Goal: Information Seeking & Learning: Compare options

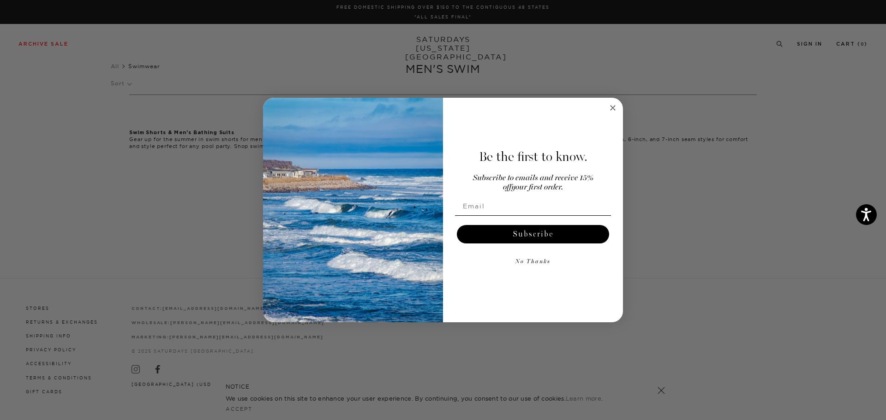
click at [612, 107] on circle "Close dialog" at bounding box center [613, 107] width 11 height 11
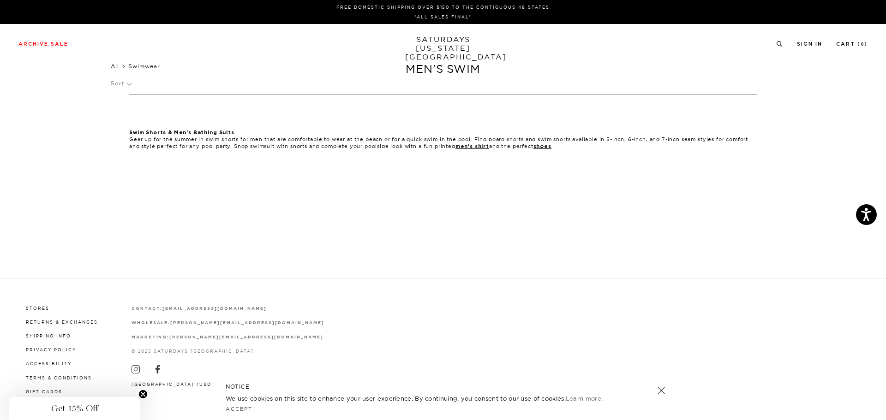
click at [112, 65] on link "All" at bounding box center [115, 66] width 8 height 7
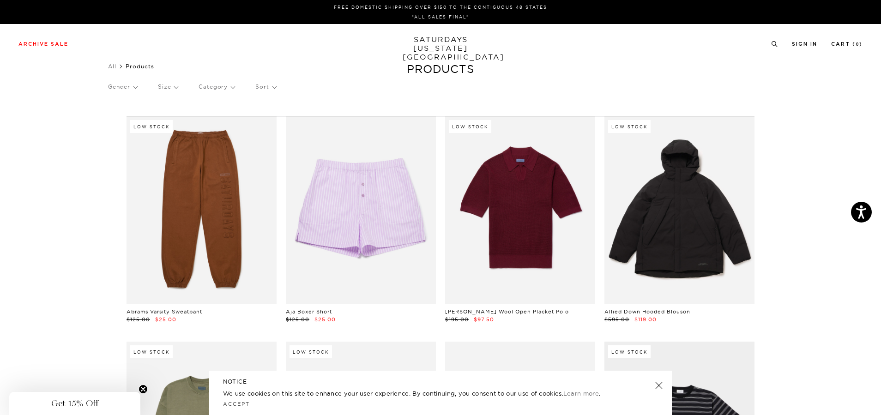
click at [233, 86] on p "Category" at bounding box center [216, 86] width 36 height 21
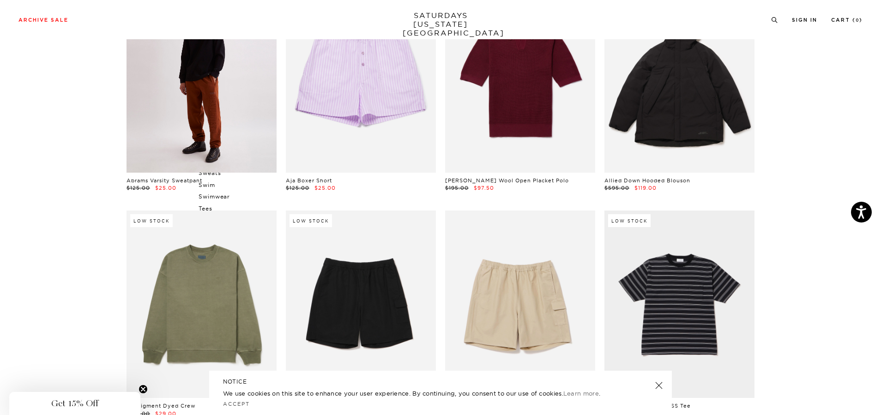
scroll to position [138, 0]
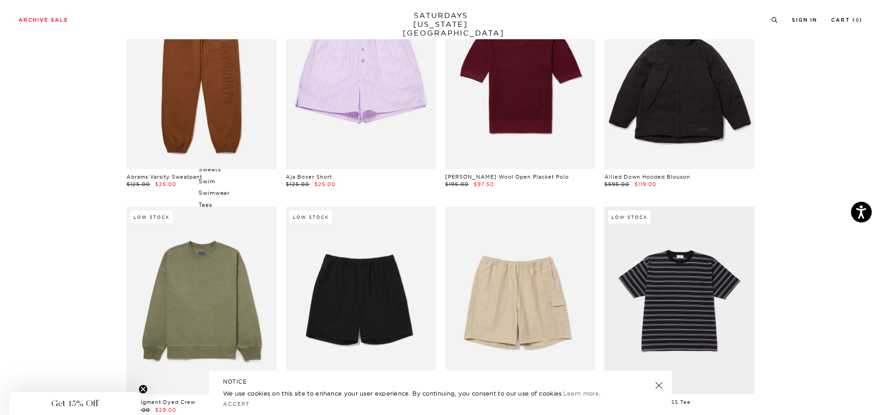
click at [214, 194] on p "Swimwear" at bounding box center [225, 193] width 55 height 12
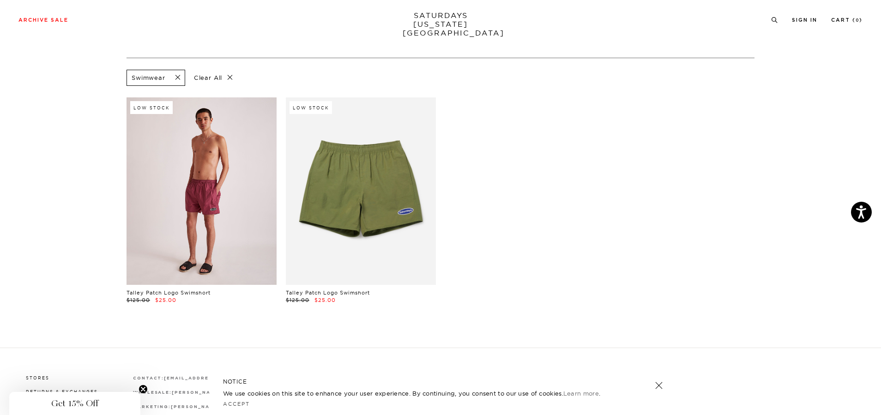
scroll to position [54, 0]
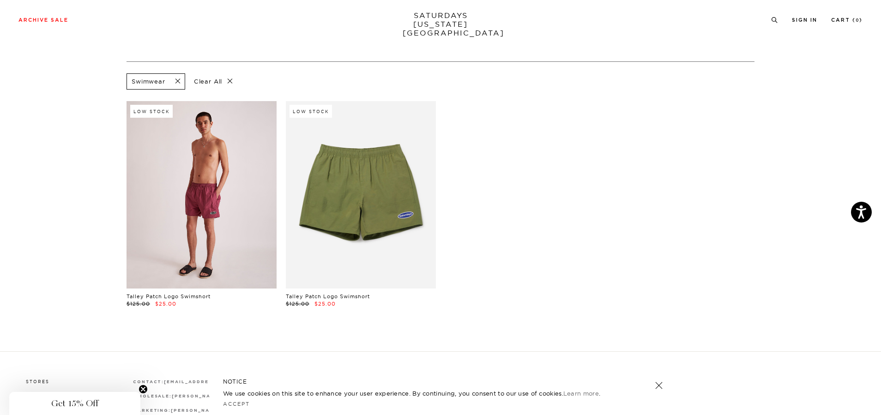
click at [220, 207] on link at bounding box center [201, 194] width 150 height 187
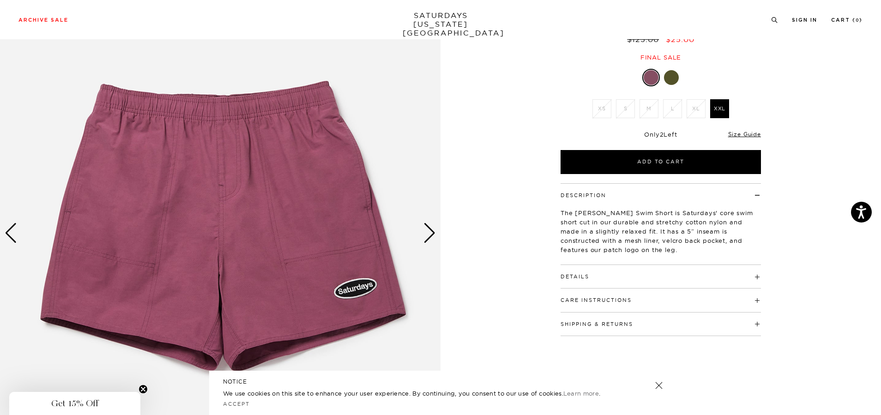
scroll to position [92, 0]
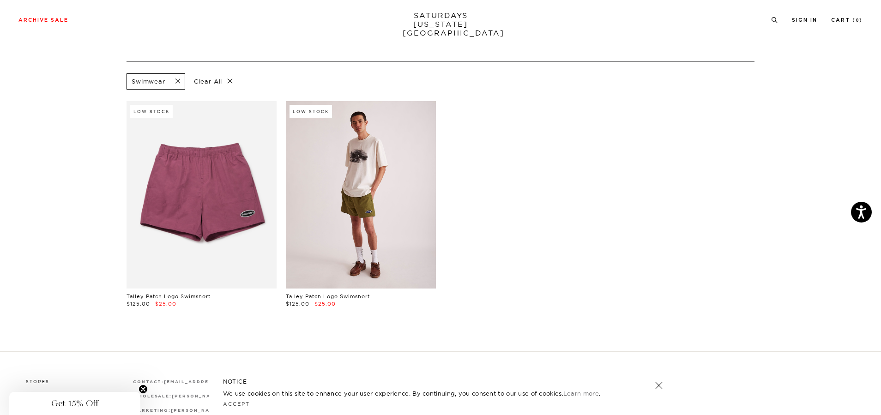
click at [385, 177] on link at bounding box center [361, 194] width 150 height 187
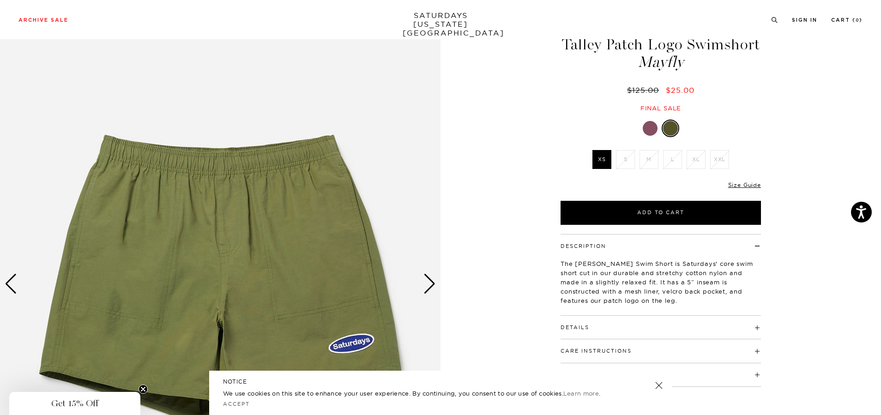
scroll to position [92, 0]
